Goal: Task Accomplishment & Management: Use online tool/utility

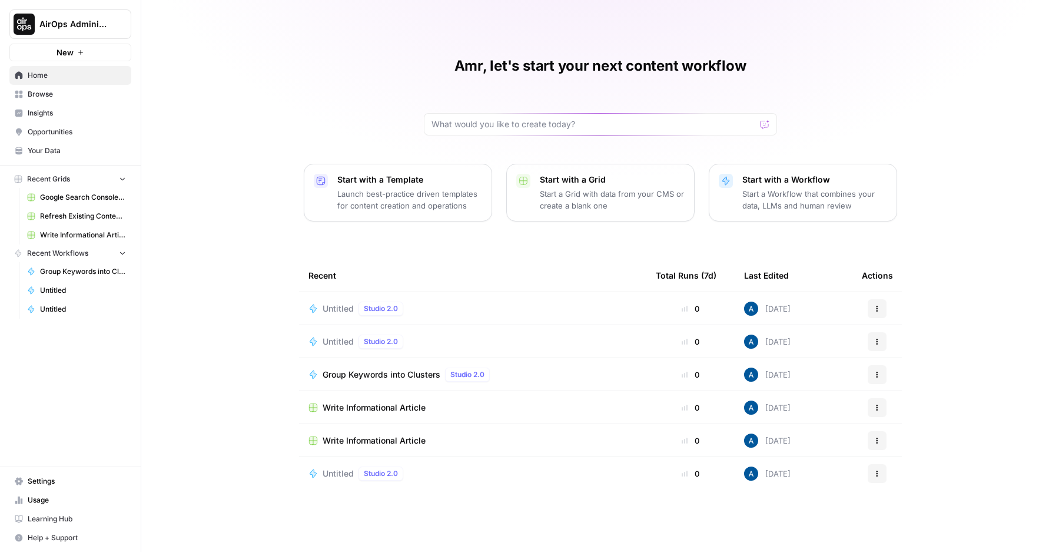
click at [59, 151] on span "Your Data" at bounding box center [77, 150] width 98 height 11
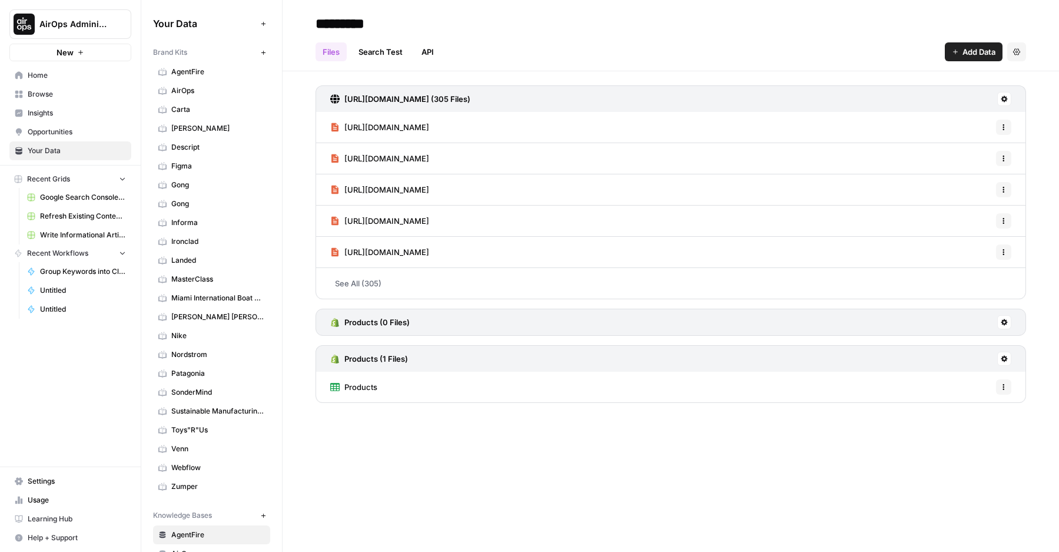
click at [203, 135] on link "[PERSON_NAME]" at bounding box center [211, 128] width 117 height 19
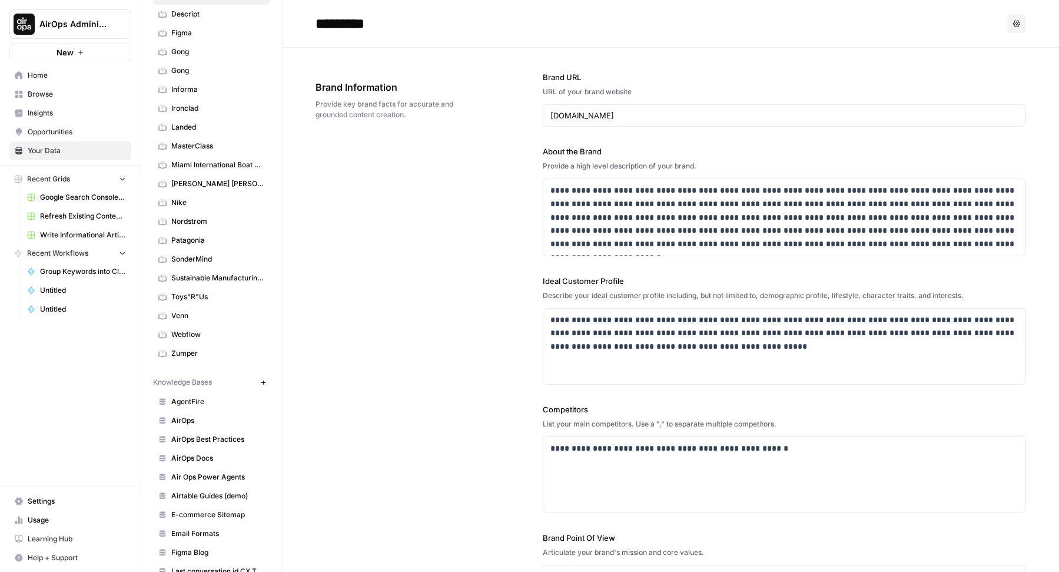
scroll to position [307, 0]
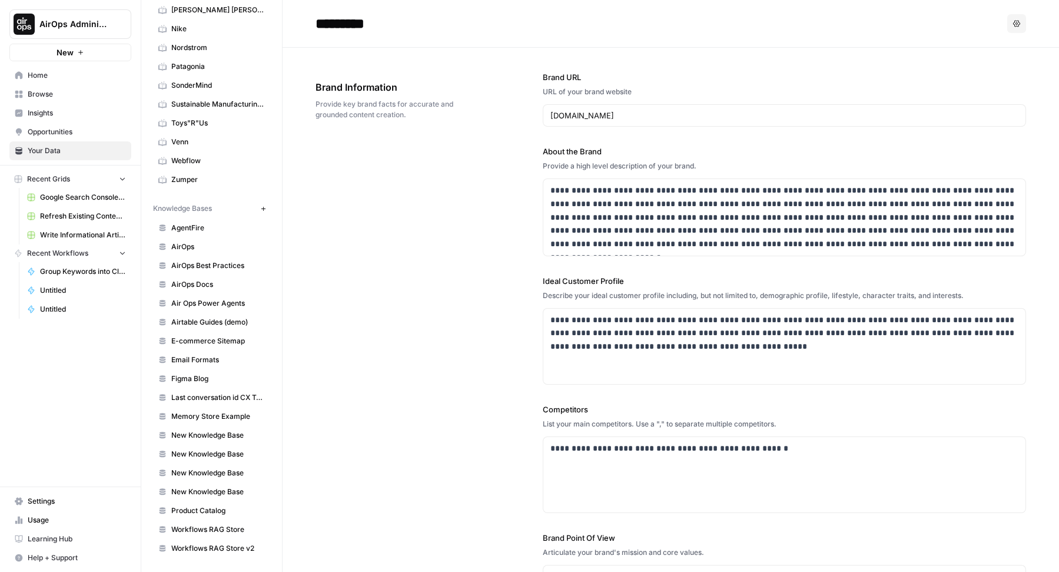
click at [195, 331] on link "E-commerce Sitemap" at bounding box center [211, 340] width 117 height 19
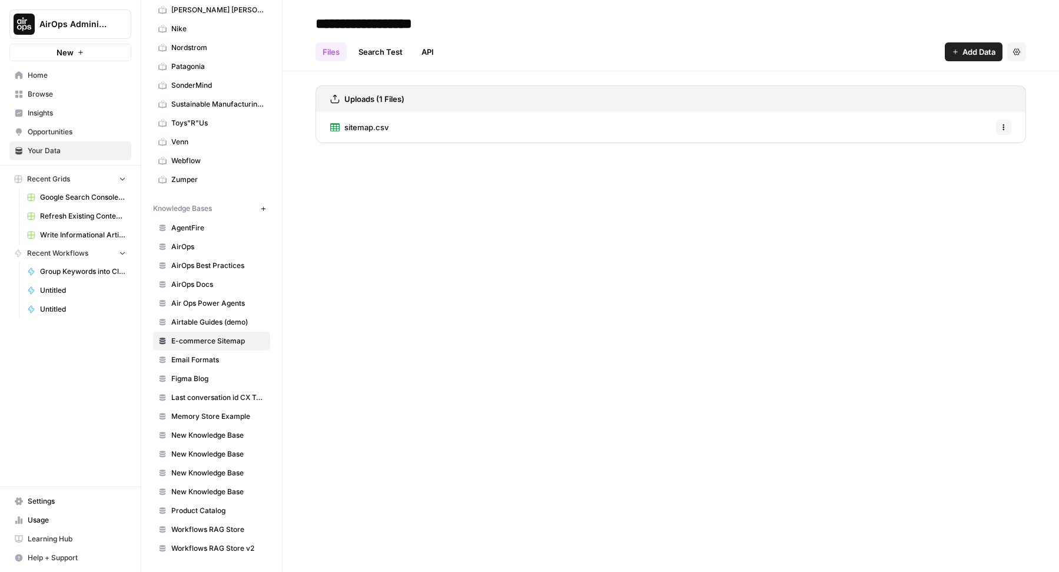
click at [756, 63] on header "**********" at bounding box center [671, 35] width 777 height 71
click at [756, 56] on button "Add Data" at bounding box center [974, 51] width 58 height 19
click at [756, 89] on button "Web Scrape" at bounding box center [930, 96] width 134 height 16
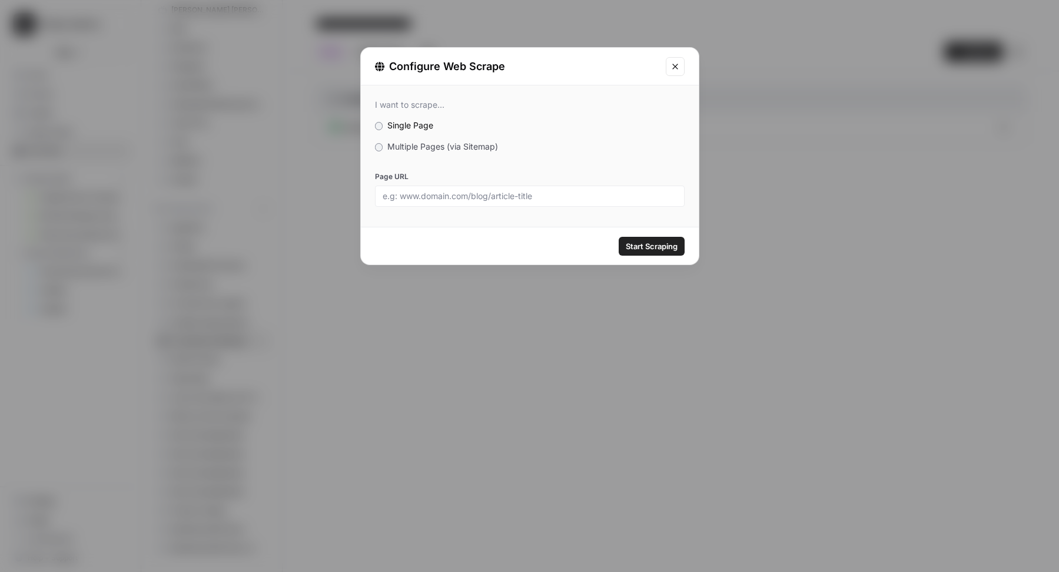
click at [756, 125] on div "Configure Web Scrape I want to scrape... Single Page Multiple Pages (via Sitema…" at bounding box center [529, 286] width 1059 height 572
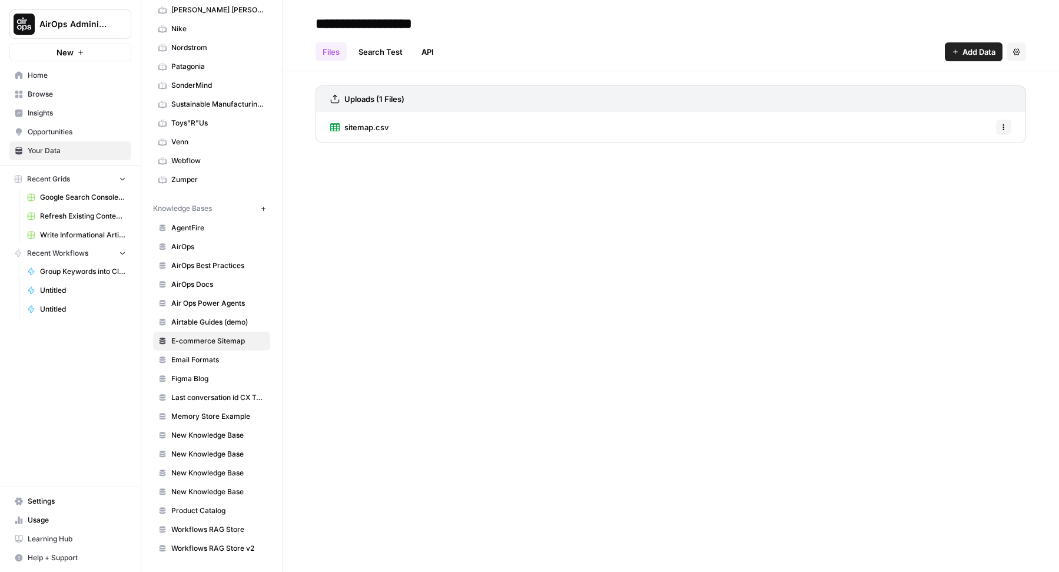
click at [756, 59] on button "Add Data" at bounding box center [974, 51] width 58 height 19
click at [756, 98] on span "Web Scrape" at bounding box center [934, 96] width 107 height 12
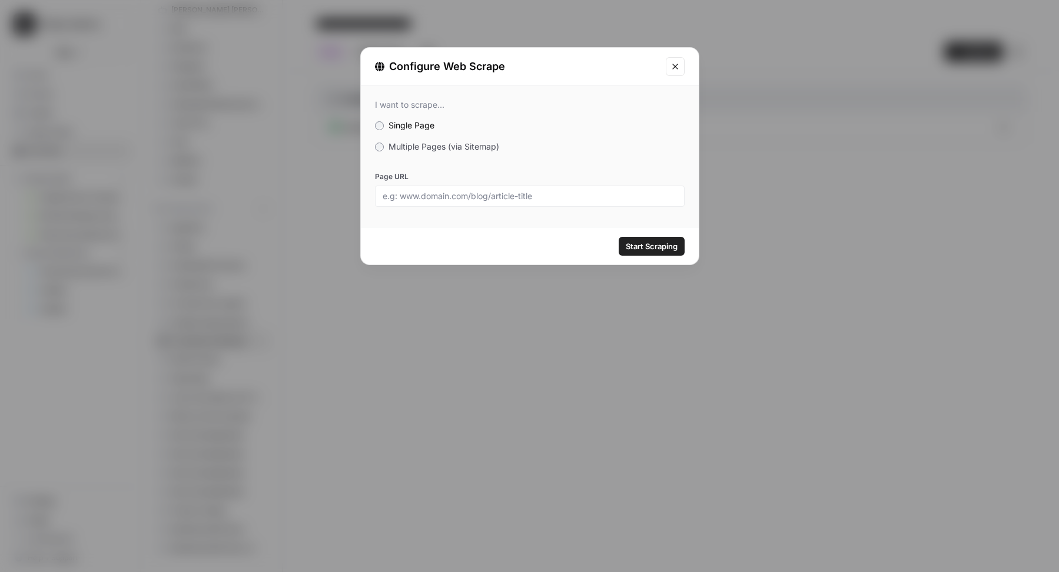
click at [417, 147] on span "Multiple Pages (via Sitemap)" at bounding box center [444, 146] width 111 height 10
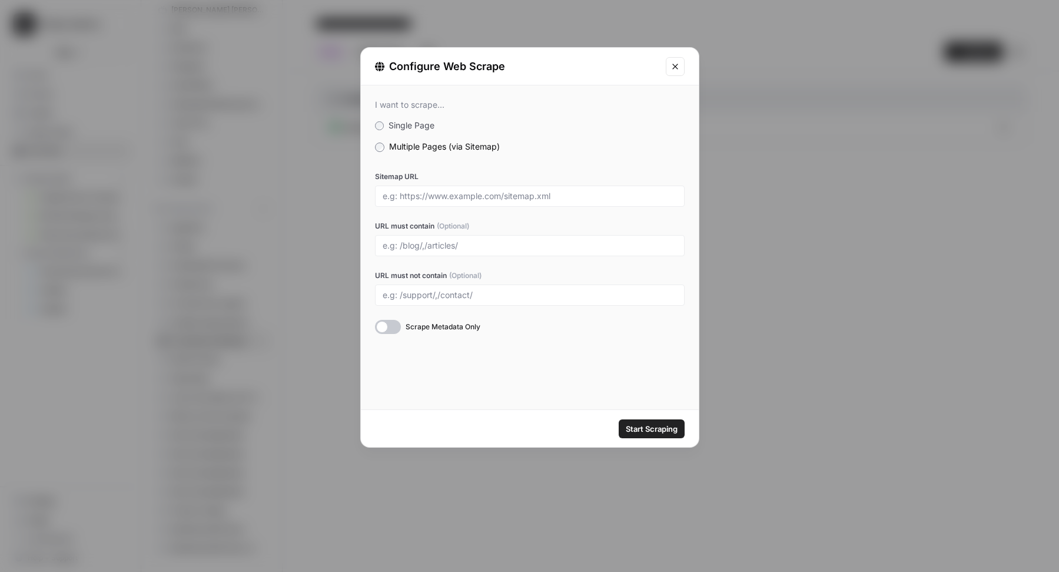
drag, startPoint x: 376, startPoint y: 170, endPoint x: 446, endPoint y: 316, distance: 162.5
click at [446, 316] on div "I want to scrape... Single Page Multiple Pages (via Sitemap) Sitemap URL URL mu…" at bounding box center [530, 216] width 338 height 263
click at [756, 240] on div "Configure Web Scrape I want to scrape... Single Page Multiple Pages (via Sitema…" at bounding box center [529, 286] width 1059 height 572
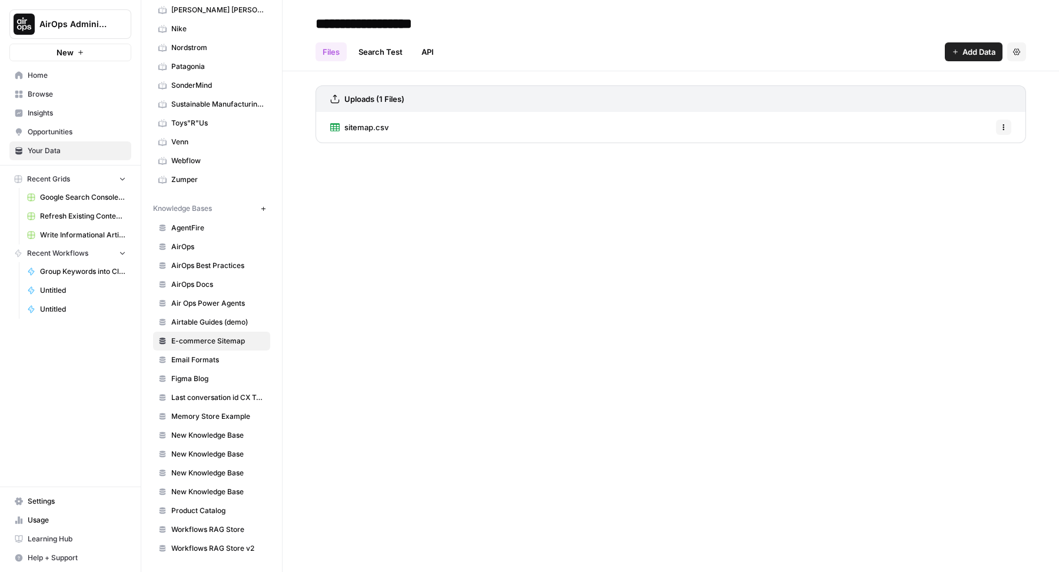
click at [756, 82] on div "Uploads (1 Files) sitemap.csv Options" at bounding box center [671, 111] width 777 height 81
click at [756, 61] on button "Add Data" at bounding box center [974, 51] width 58 height 19
click at [756, 95] on span "Web Scrape" at bounding box center [934, 96] width 107 height 12
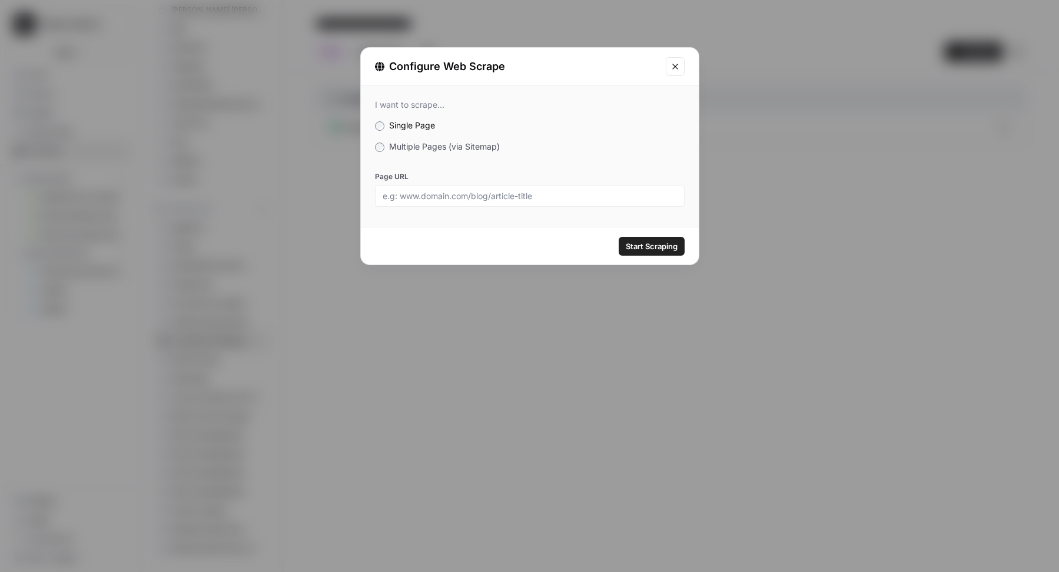
click at [391, 150] on span "Multiple Pages (via Sitemap)" at bounding box center [444, 146] width 111 height 10
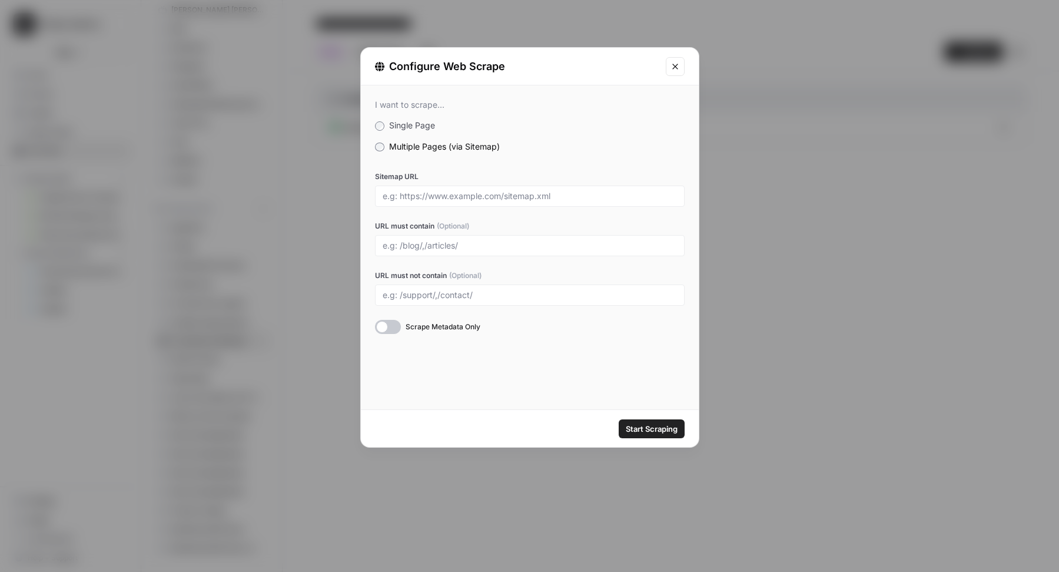
drag, startPoint x: 371, startPoint y: 102, endPoint x: 503, endPoint y: 149, distance: 140.0
click at [503, 149] on div "I want to scrape... Single Page Multiple Pages (via Sitemap) Sitemap URL URL mu…" at bounding box center [530, 216] width 338 height 263
click at [756, 171] on div "Configure Web Scrape I want to scrape... Single Page Multiple Pages (via Sitema…" at bounding box center [529, 286] width 1059 height 572
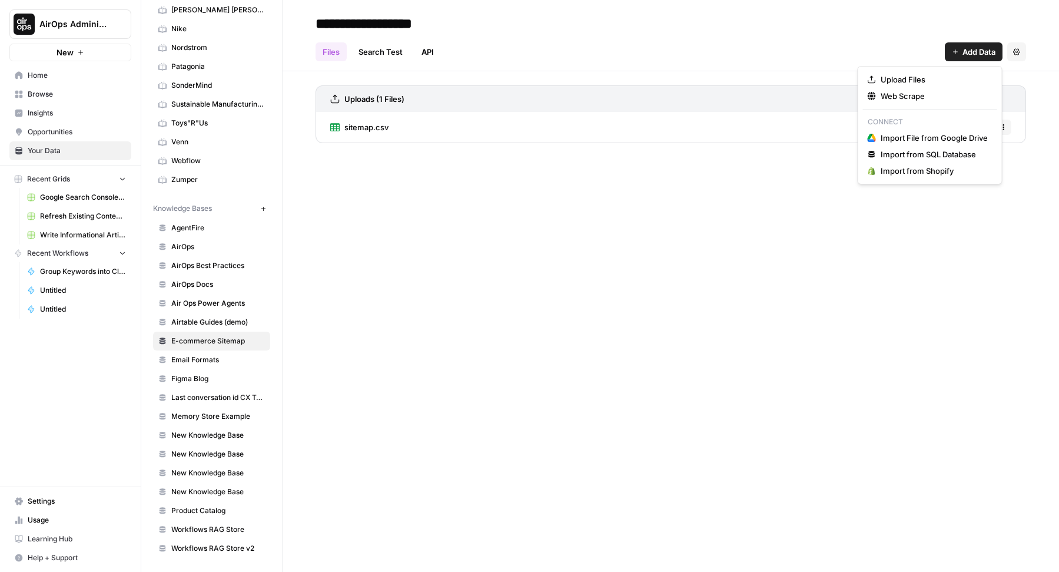
click at [756, 57] on button "Add Data" at bounding box center [974, 51] width 58 height 19
click at [404, 393] on div "**********" at bounding box center [671, 286] width 777 height 572
